Goal: Find specific page/section: Find specific page/section

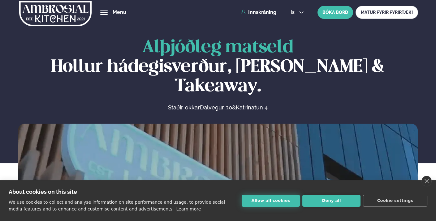
click at [274, 199] on button "Allow all cookies" at bounding box center [271, 201] width 58 height 12
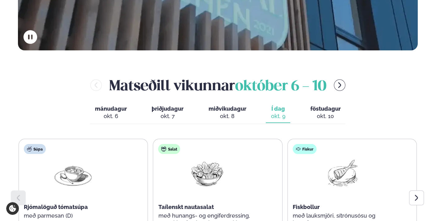
scroll to position [310, 0]
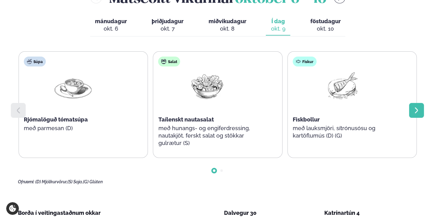
click at [416, 107] on icon at bounding box center [416, 110] width 7 height 7
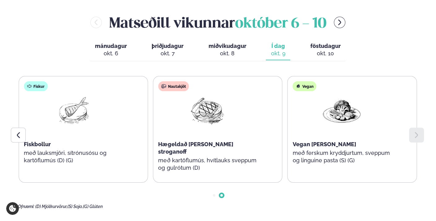
scroll to position [275, 0]
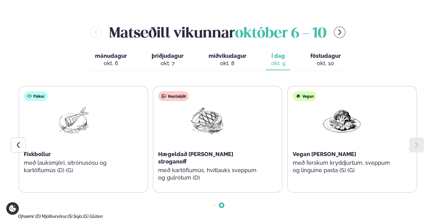
click at [326, 53] on span "föstudagur" at bounding box center [325, 56] width 30 height 7
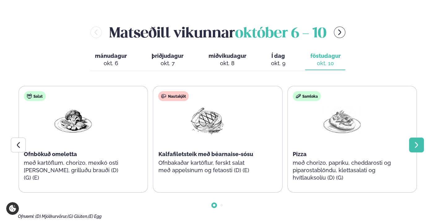
click at [416, 142] on icon at bounding box center [416, 145] width 7 height 7
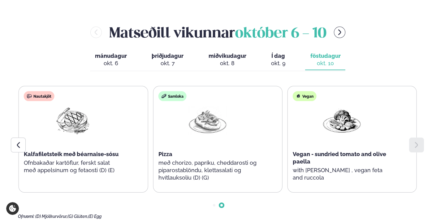
click at [416, 142] on icon at bounding box center [416, 145] width 7 height 7
click at [24, 138] on div at bounding box center [18, 145] width 15 height 15
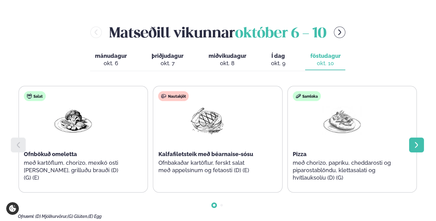
click at [421, 138] on div at bounding box center [416, 145] width 15 height 15
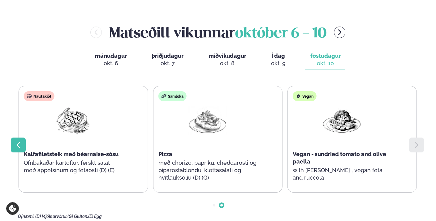
click at [23, 138] on div at bounding box center [18, 145] width 15 height 15
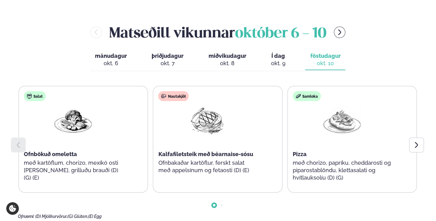
click at [20, 142] on icon at bounding box center [18, 145] width 7 height 7
click at [419, 142] on icon at bounding box center [416, 145] width 7 height 7
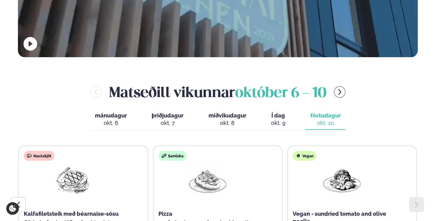
scroll to position [206, 0]
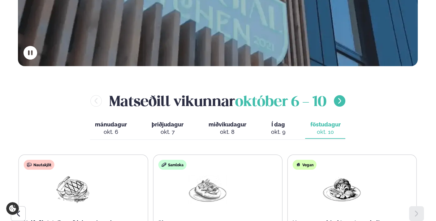
click at [343, 98] on icon "menu-btn-right" at bounding box center [339, 101] width 7 height 7
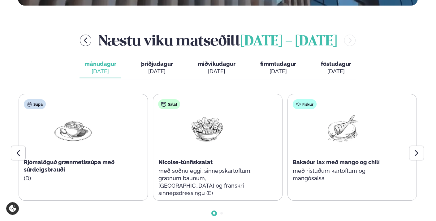
scroll to position [275, 0]
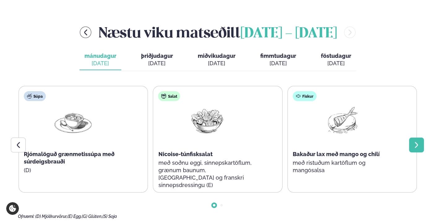
click at [418, 142] on icon at bounding box center [416, 145] width 7 height 7
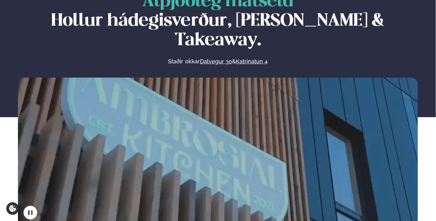
scroll to position [0, 0]
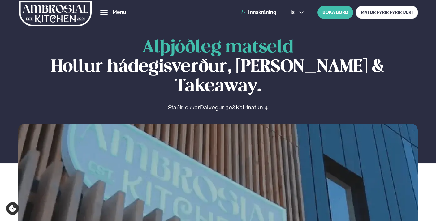
click at [103, 13] on div "hamburger" at bounding box center [103, 12] width 7 height 5
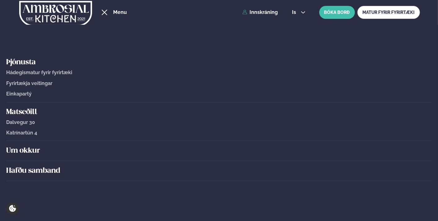
drag, startPoint x: 54, startPoint y: 112, endPoint x: 41, endPoint y: 118, distance: 14.6
click at [41, 118] on nav "Þjónusta Hádegismatur fyrir fyrirtæki Fyrirtækja veitingar Einkapartý Matseðill…" at bounding box center [219, 125] width 438 height 135
click at [28, 120] on span "Dalvegur 30" at bounding box center [20, 123] width 29 height 6
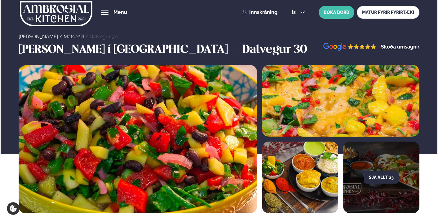
scroll to position [34, 0]
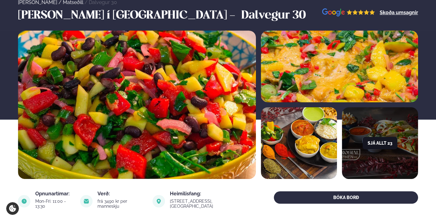
click at [382, 141] on button "Sjá allt 23" at bounding box center [380, 143] width 35 height 12
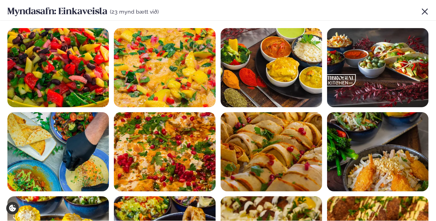
scroll to position [0, 0]
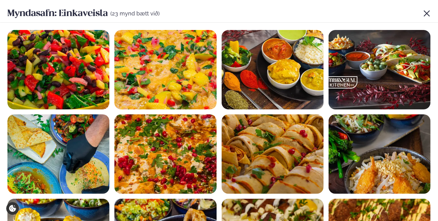
drag, startPoint x: 424, startPoint y: 11, endPoint x: 367, endPoint y: 32, distance: 59.8
click at [423, 14] on icon at bounding box center [426, 13] width 7 height 7
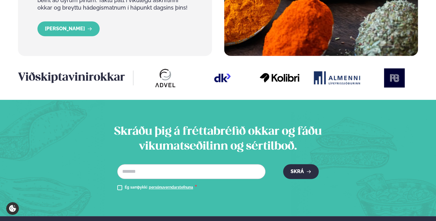
scroll to position [791, 0]
